Goal: Information Seeking & Learning: Check status

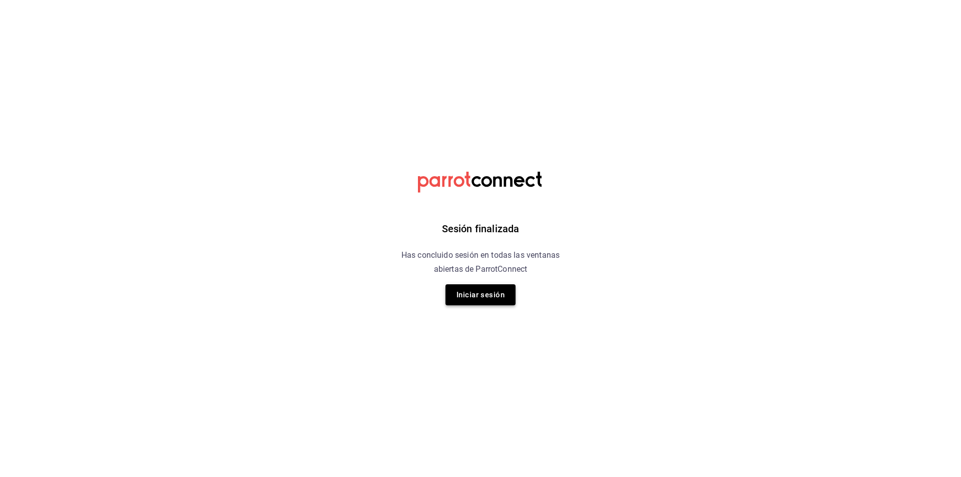
click at [476, 292] on button "Iniciar sesión" at bounding box center [480, 294] width 70 height 21
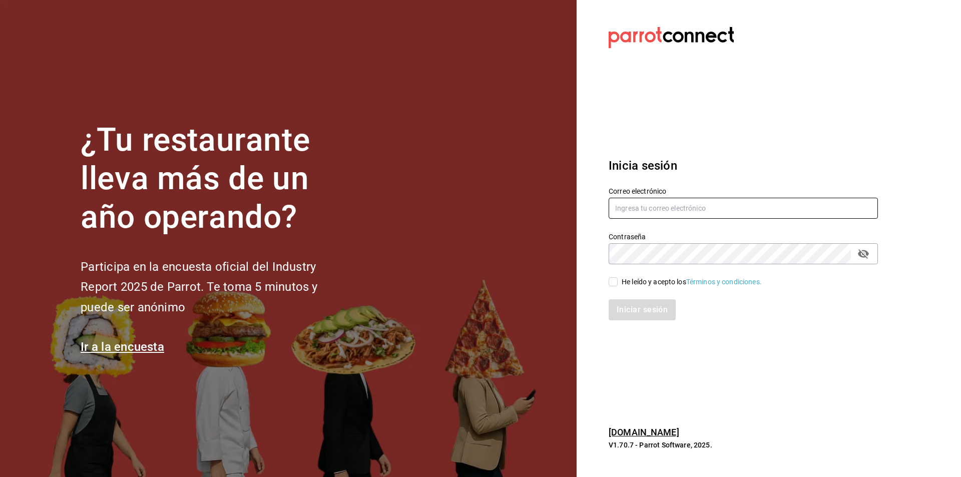
type input "[EMAIL_ADDRESS][DOMAIN_NAME]"
click at [613, 281] on input "He leído y acepto los Términos y condiciones." at bounding box center [613, 281] width 9 height 9
checkbox input "true"
click at [625, 309] on button "Iniciar sesión" at bounding box center [643, 309] width 68 height 21
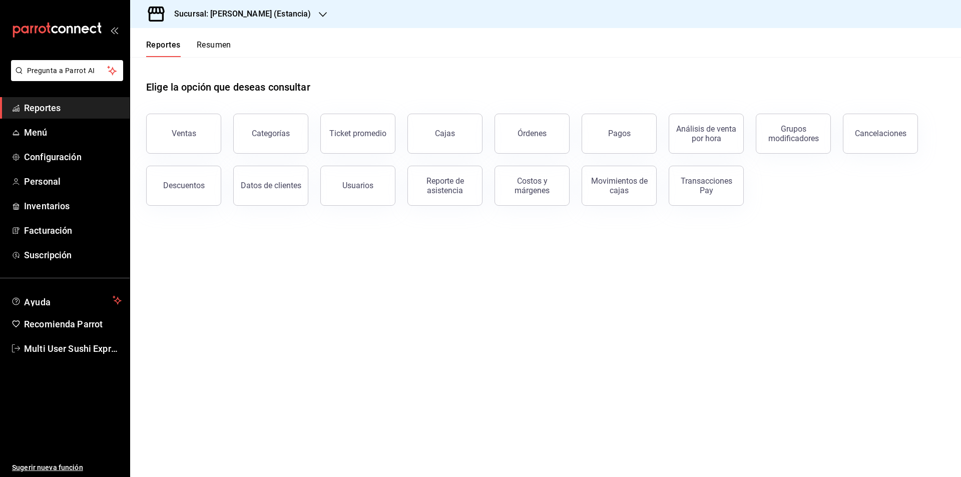
click at [212, 44] on button "Resumen" at bounding box center [214, 48] width 35 height 17
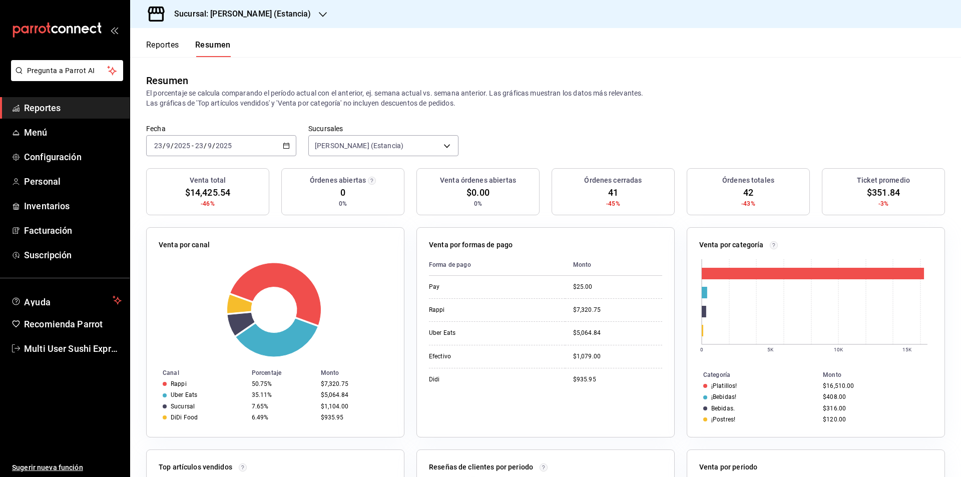
click at [287, 143] on icon "button" at bounding box center [286, 145] width 7 height 7
click at [284, 146] on icon "button" at bounding box center [286, 145] width 7 height 7
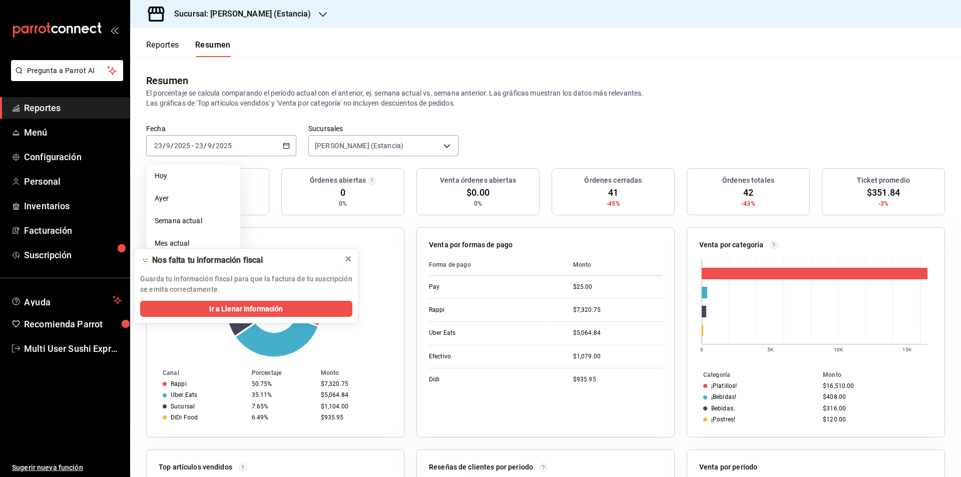
click at [348, 261] on icon at bounding box center [348, 259] width 8 height 8
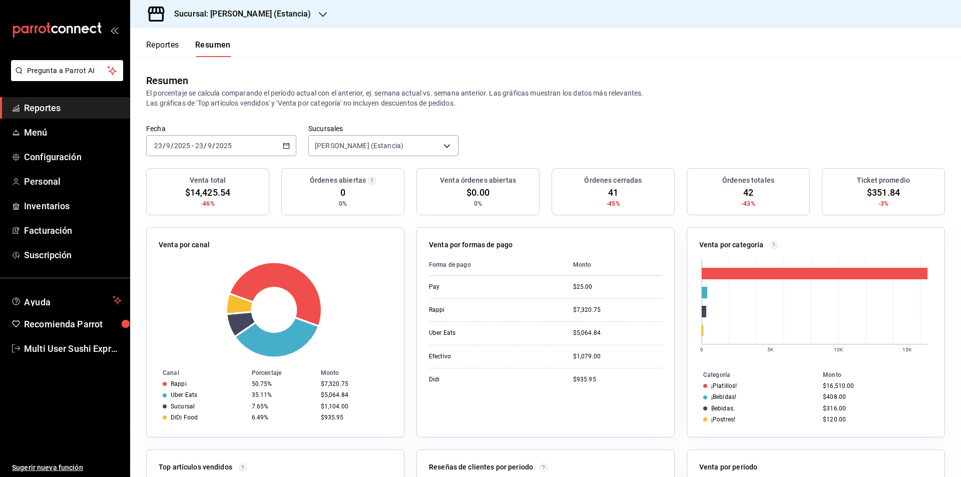
click at [283, 144] on icon "button" at bounding box center [286, 145] width 7 height 7
click at [222, 286] on span "Rango de fechas" at bounding box center [194, 288] width 78 height 11
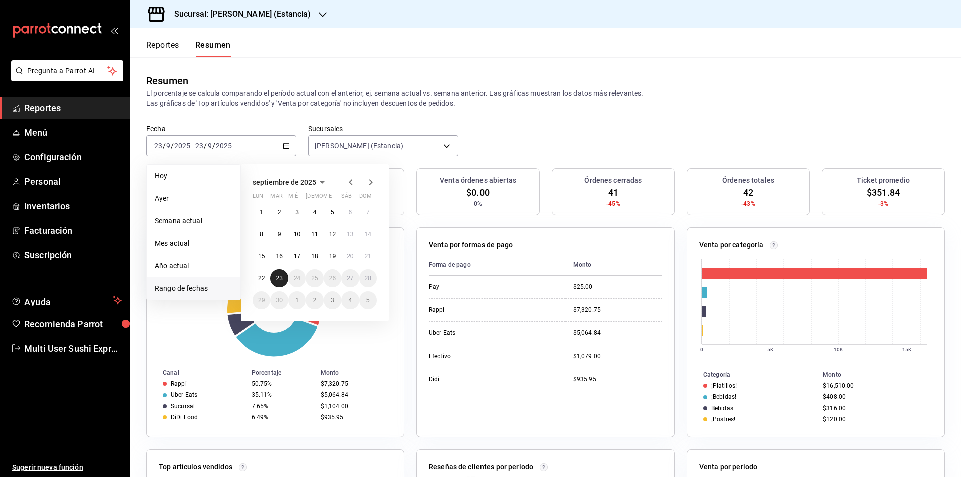
click at [275, 279] on button "23" at bounding box center [279, 278] width 18 height 18
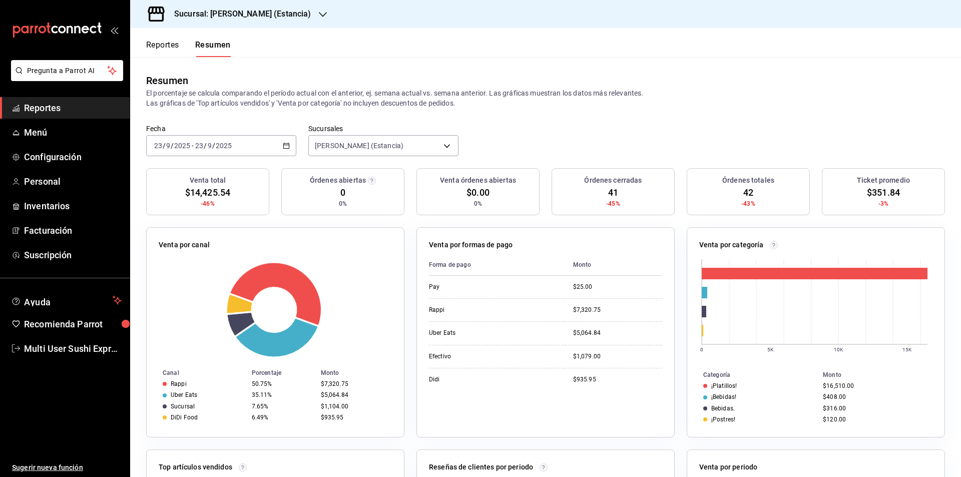
click at [158, 43] on button "Reportes" at bounding box center [162, 48] width 33 height 17
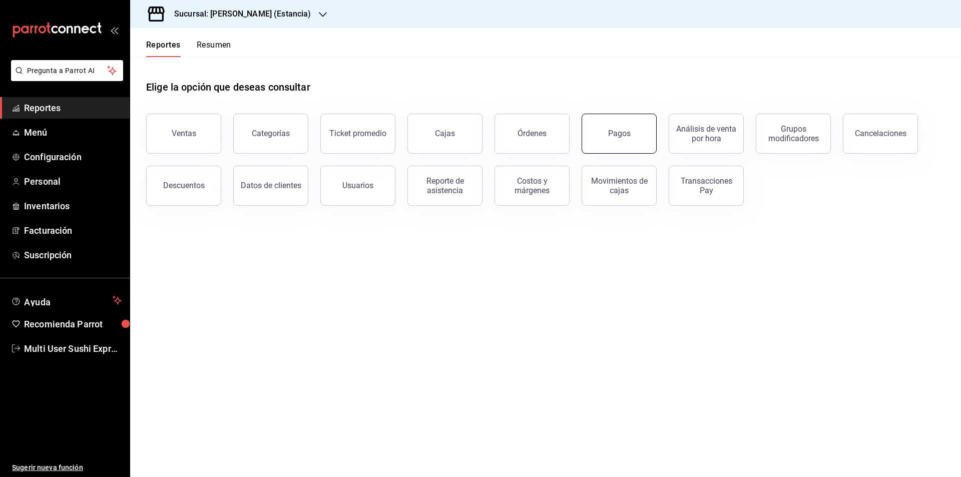
click at [605, 132] on button "Pagos" at bounding box center [619, 134] width 75 height 40
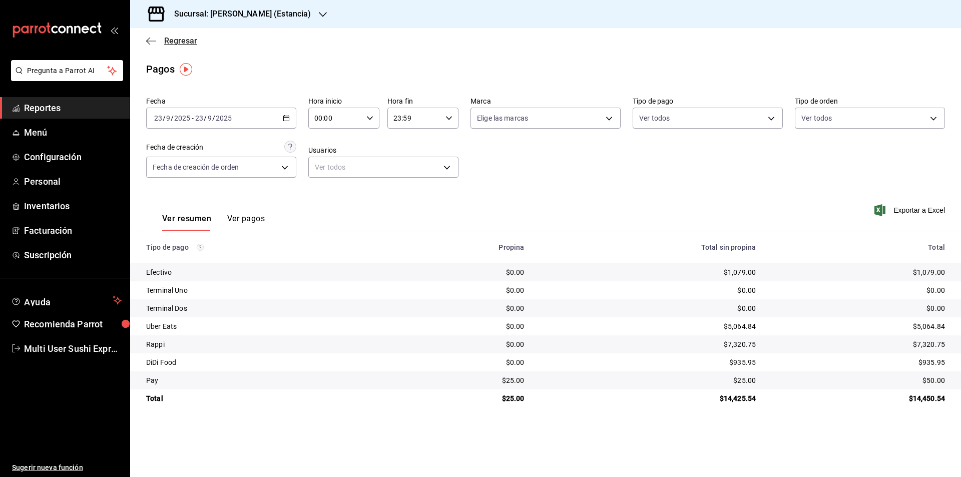
click at [151, 43] on icon "button" at bounding box center [151, 41] width 10 height 9
